Goal: Ask a question

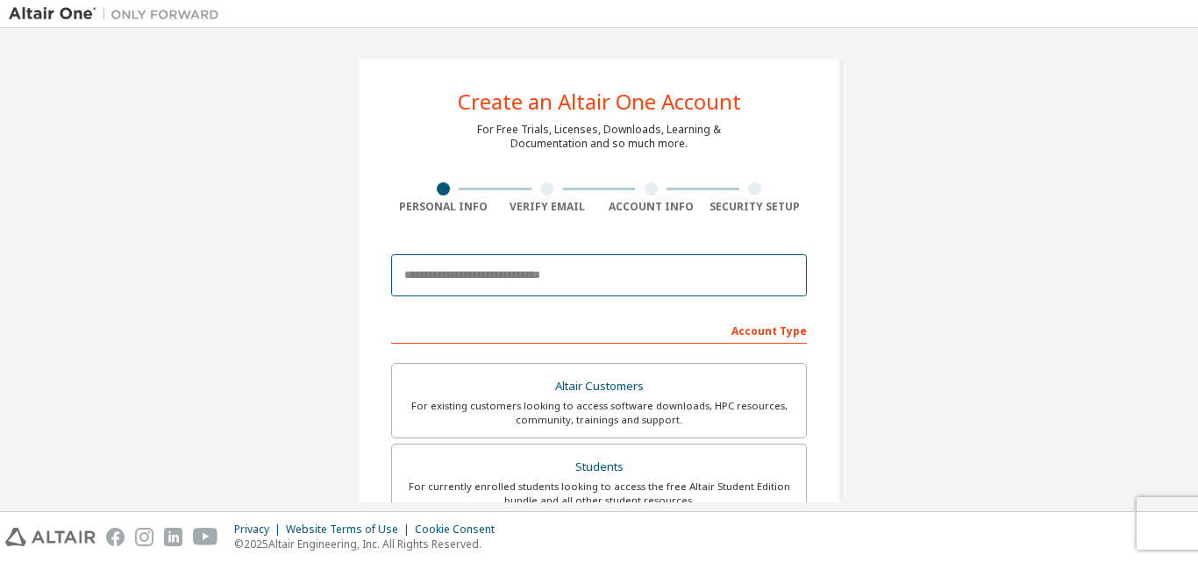
click at [618, 273] on input "email" at bounding box center [599, 275] width 416 height 42
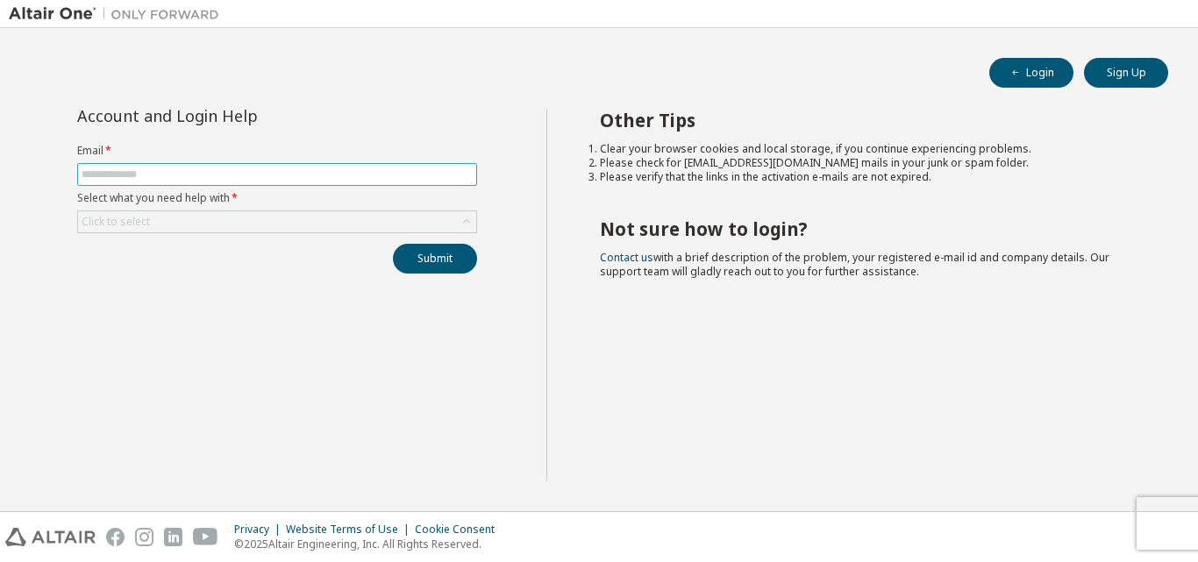
click at [256, 175] on input "text" at bounding box center [277, 175] width 391 height 14
type input "**********"
click at [403, 260] on button "Submit" at bounding box center [435, 259] width 84 height 30
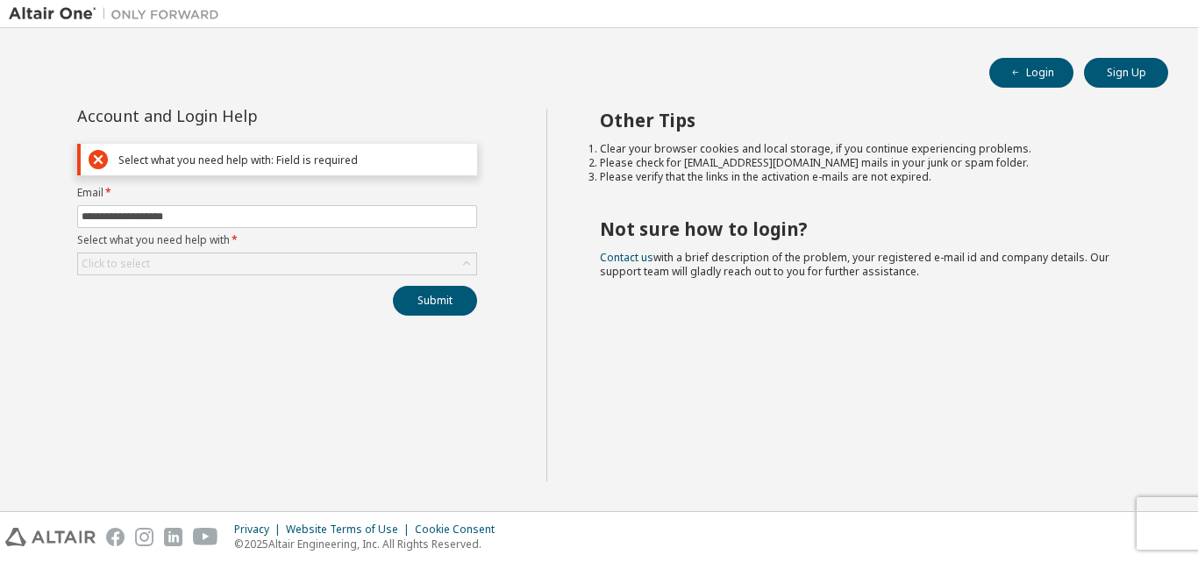
click at [307, 246] on label "Select what you need help with *" at bounding box center [277, 240] width 400 height 14
click at [288, 264] on div "Click to select" at bounding box center [277, 264] width 398 height 21
